Goal: Task Accomplishment & Management: Complete application form

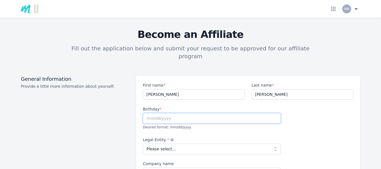
click at [151, 113] on input "text" at bounding box center [212, 118] width 138 height 11
type input "[DATE]"
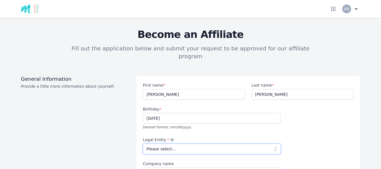
click at [168, 144] on select "Please select... Individual Partnership Corporation Sole Proprietorship Foreign…" at bounding box center [212, 149] width 138 height 11
select select "individual"
click at [143, 144] on select "Please select... Individual Partnership Corporation Sole Proprietorship Foreign…" at bounding box center [212, 149] width 138 height 11
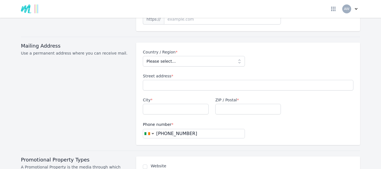
scroll to position [234, 0]
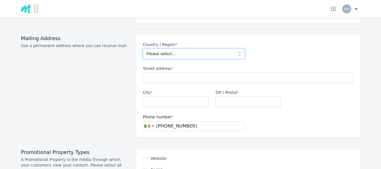
click at [197, 49] on select "Please select... [GEOGRAPHIC_DATA] [GEOGRAPHIC_DATA] [GEOGRAPHIC_DATA] [US_STAT…" at bounding box center [194, 54] width 102 height 11
select select "IE"
click at [197, 49] on select "Please select... [GEOGRAPHIC_DATA] [GEOGRAPHIC_DATA] [GEOGRAPHIC_DATA] [US_STAT…" at bounding box center [194, 54] width 102 height 11
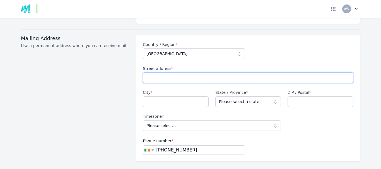
click at [175, 72] on input "Street address *" at bounding box center [248, 77] width 211 height 11
type input "Moneen,glanworth,mallow"
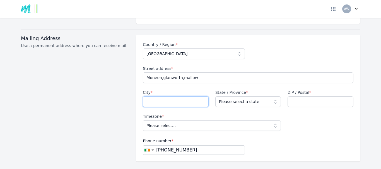
click at [158, 96] on input "City *" at bounding box center [176, 101] width 66 height 11
type input "c"
type input "[GEOGRAPHIC_DATA]"
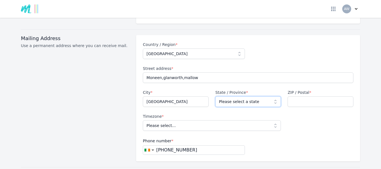
click at [225, 96] on select "Please select a state [GEOGRAPHIC_DATA] [GEOGRAPHIC_DATA][PERSON_NAME][GEOGRAPH…" at bounding box center [248, 101] width 66 height 11
select select "C"
click at [215, 96] on select "Please select a state [GEOGRAPHIC_DATA] [GEOGRAPHIC_DATA][PERSON_NAME][GEOGRAPH…" at bounding box center [248, 101] width 66 height 11
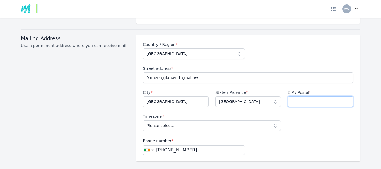
click at [303, 96] on input "ZIP / Postal *" at bounding box center [320, 101] width 66 height 11
type input "p"
type input "P51F4E9"
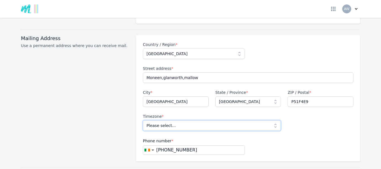
click at [196, 120] on select "Please select... [GEOGRAPHIC_DATA]/[GEOGRAPHIC_DATA]" at bounding box center [212, 125] width 138 height 11
select select "[GEOGRAPHIC_DATA]/[GEOGRAPHIC_DATA]"
click at [143, 120] on select "Please select... [GEOGRAPHIC_DATA]/[GEOGRAPHIC_DATA]" at bounding box center [212, 125] width 138 height 11
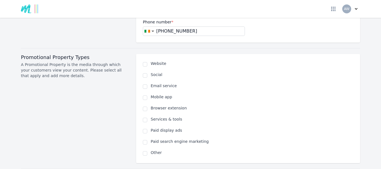
scroll to position [355, 0]
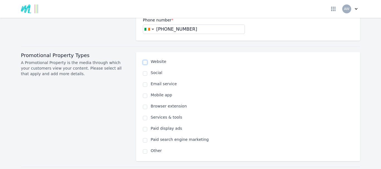
click at [144, 60] on input "checkbox" at bounding box center [145, 62] width 4 height 4
checkbox input "true"
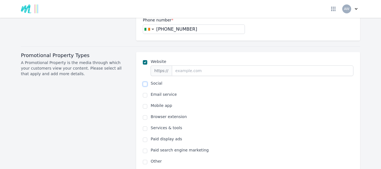
click at [144, 82] on input "checkbox" at bounding box center [145, 84] width 4 height 4
checkbox input "true"
